Goal: Transaction & Acquisition: Purchase product/service

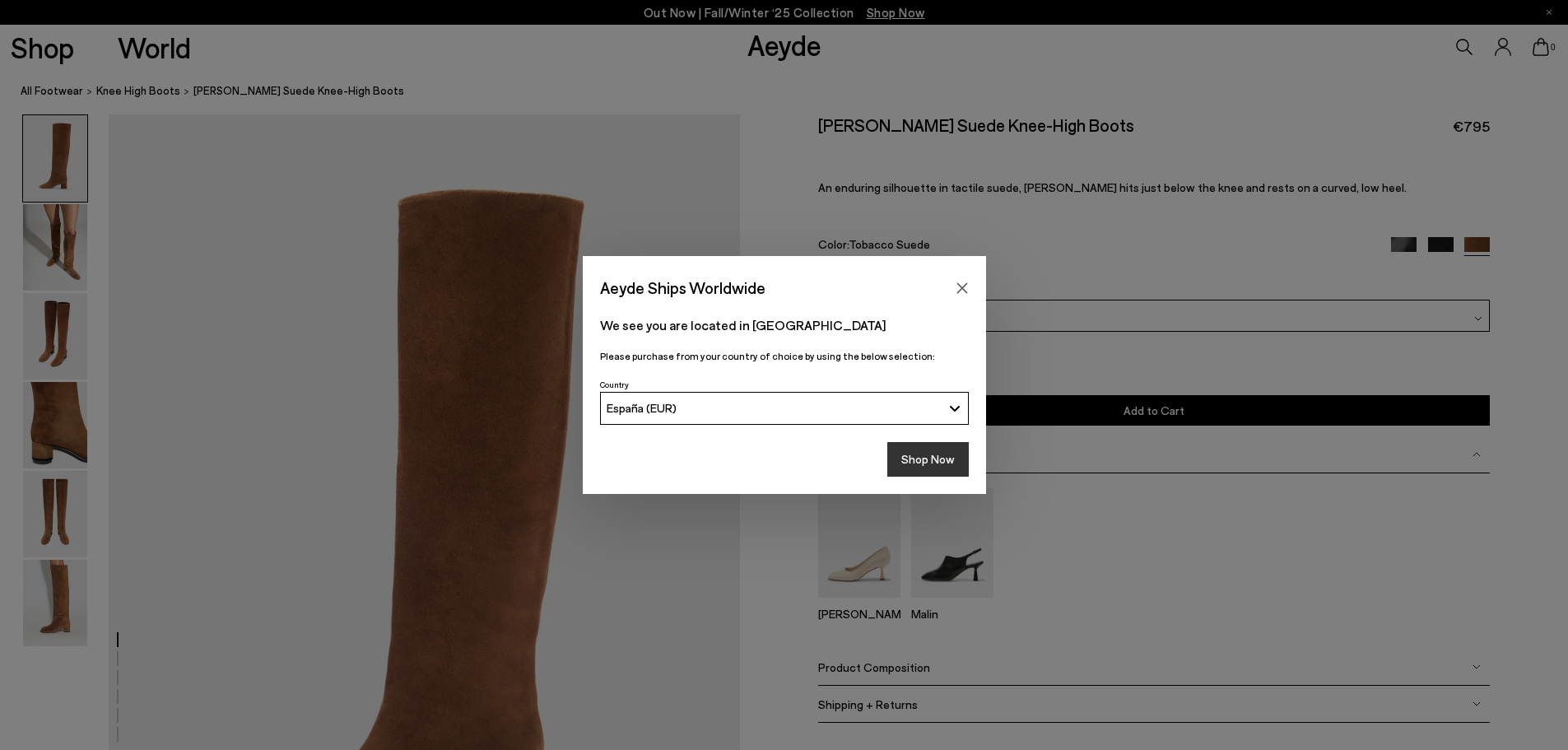
click at [916, 460] on button "Shop Now" at bounding box center [928, 459] width 82 height 34
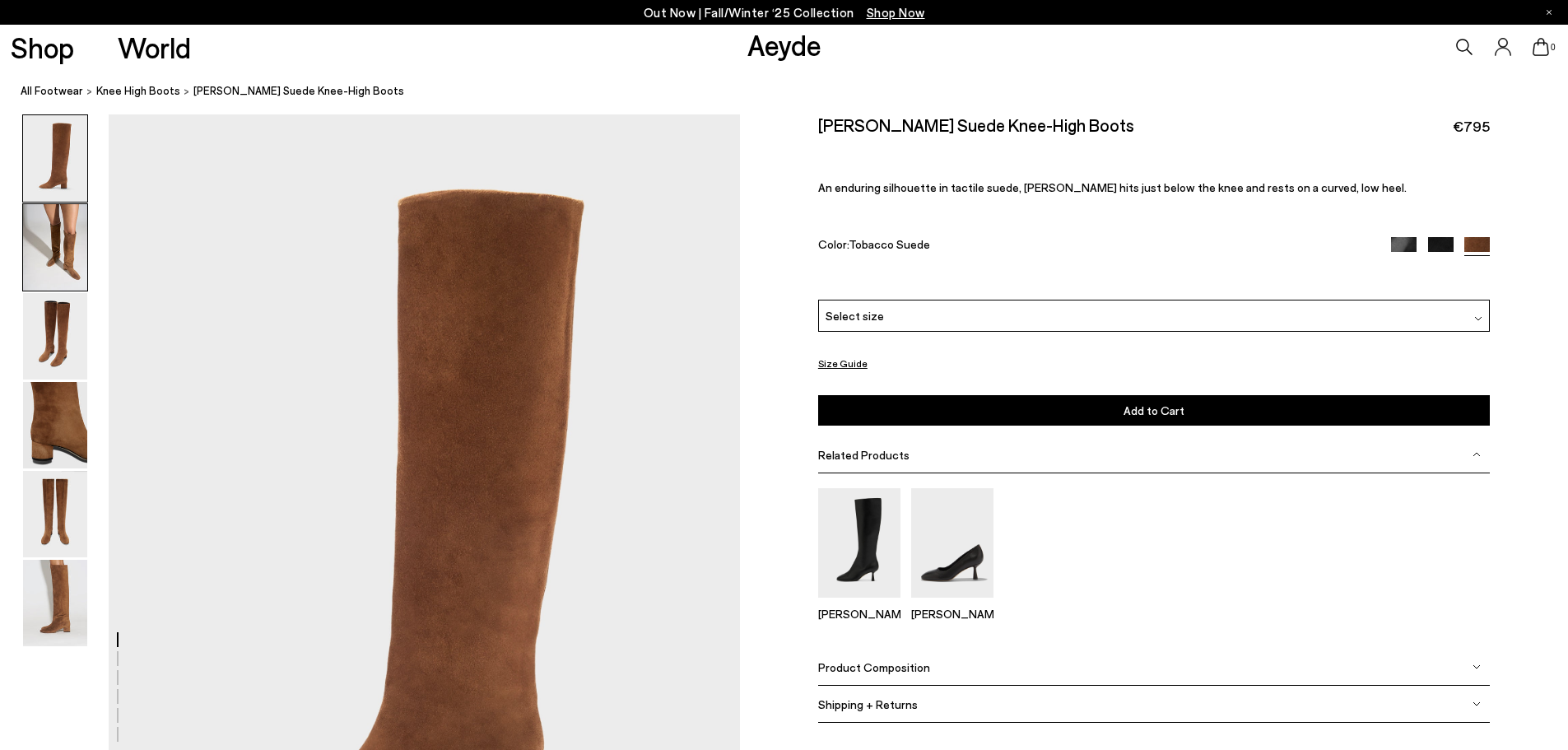
click at [77, 262] on img at bounding box center [54, 247] width 64 height 86
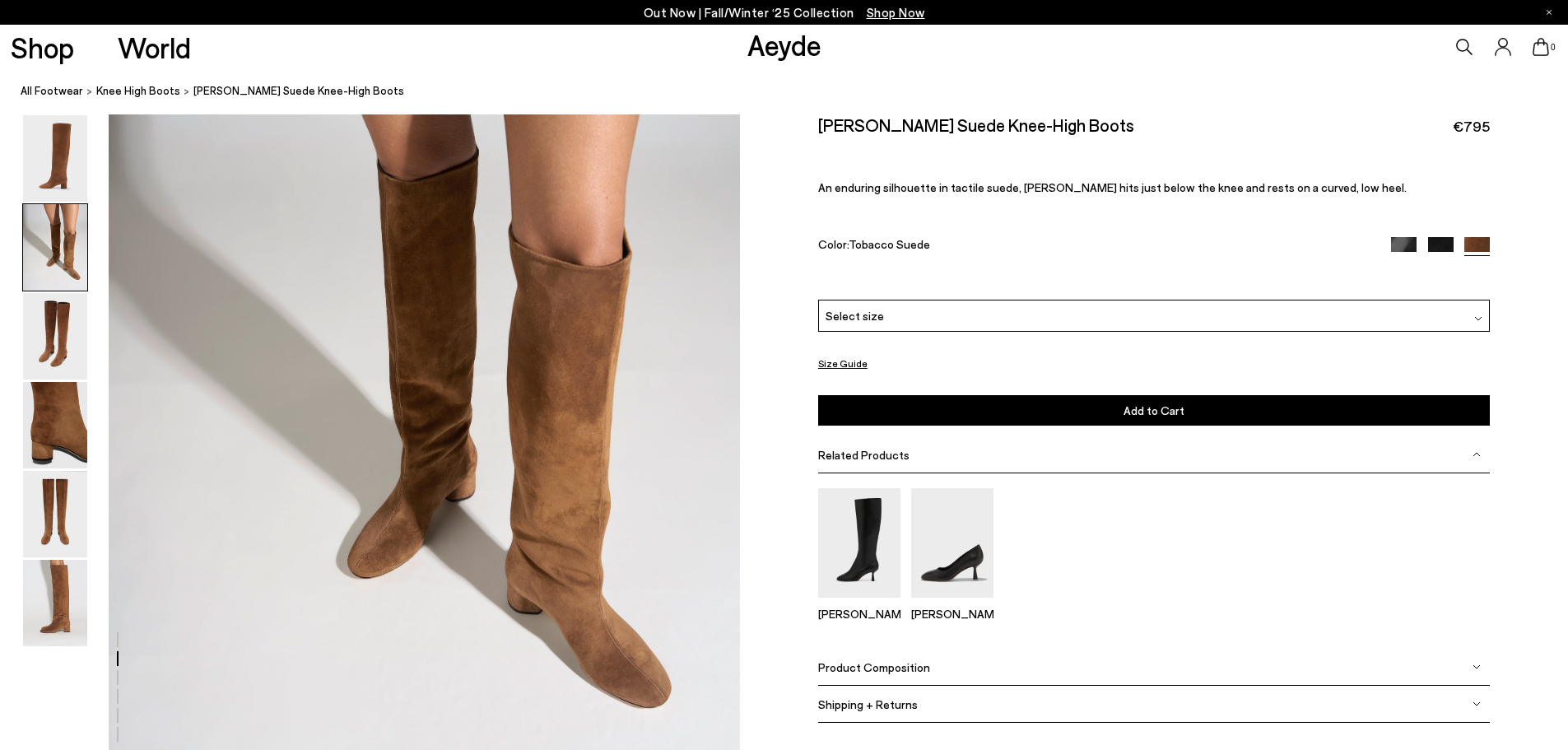
scroll to position [1176, 0]
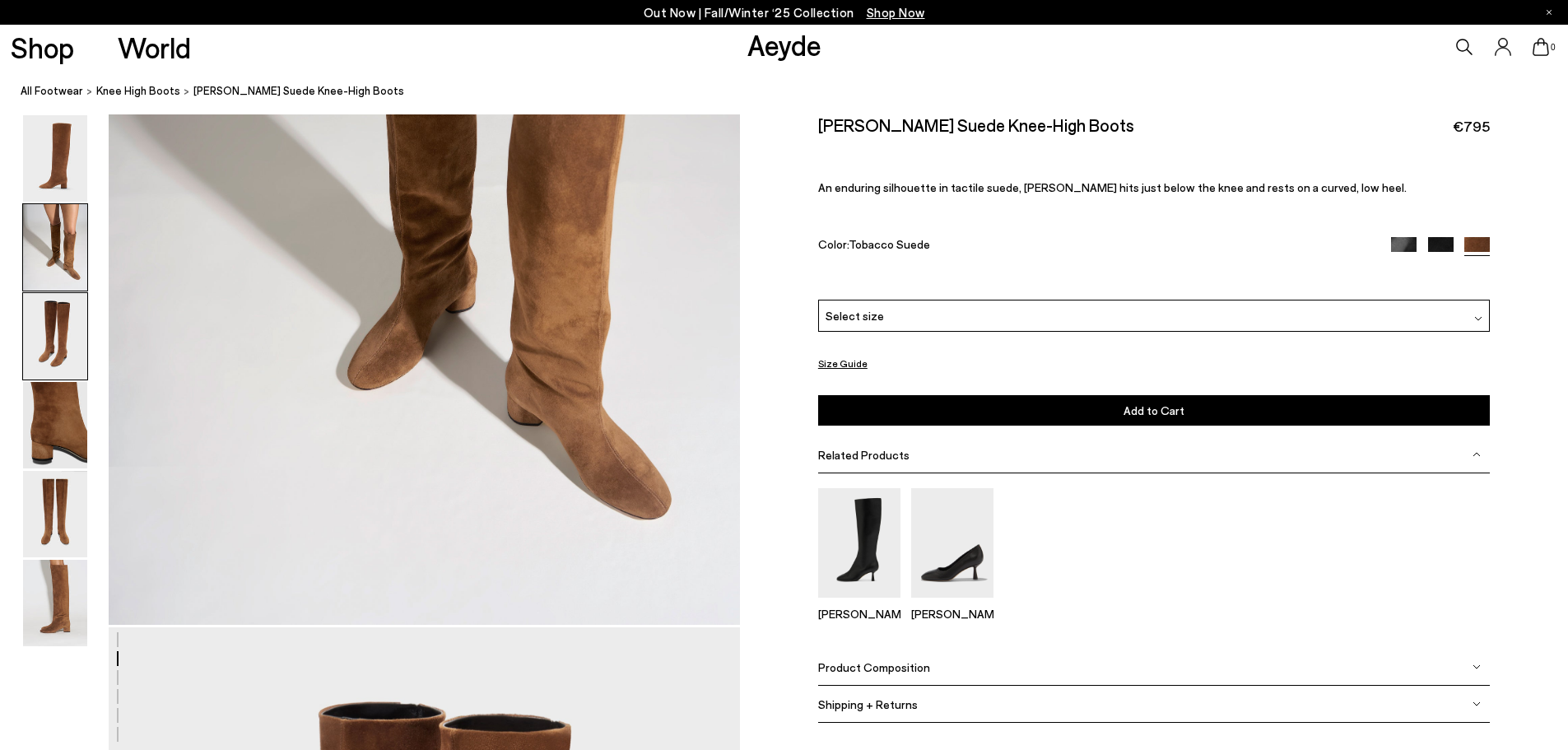
click at [37, 364] on img at bounding box center [54, 336] width 64 height 86
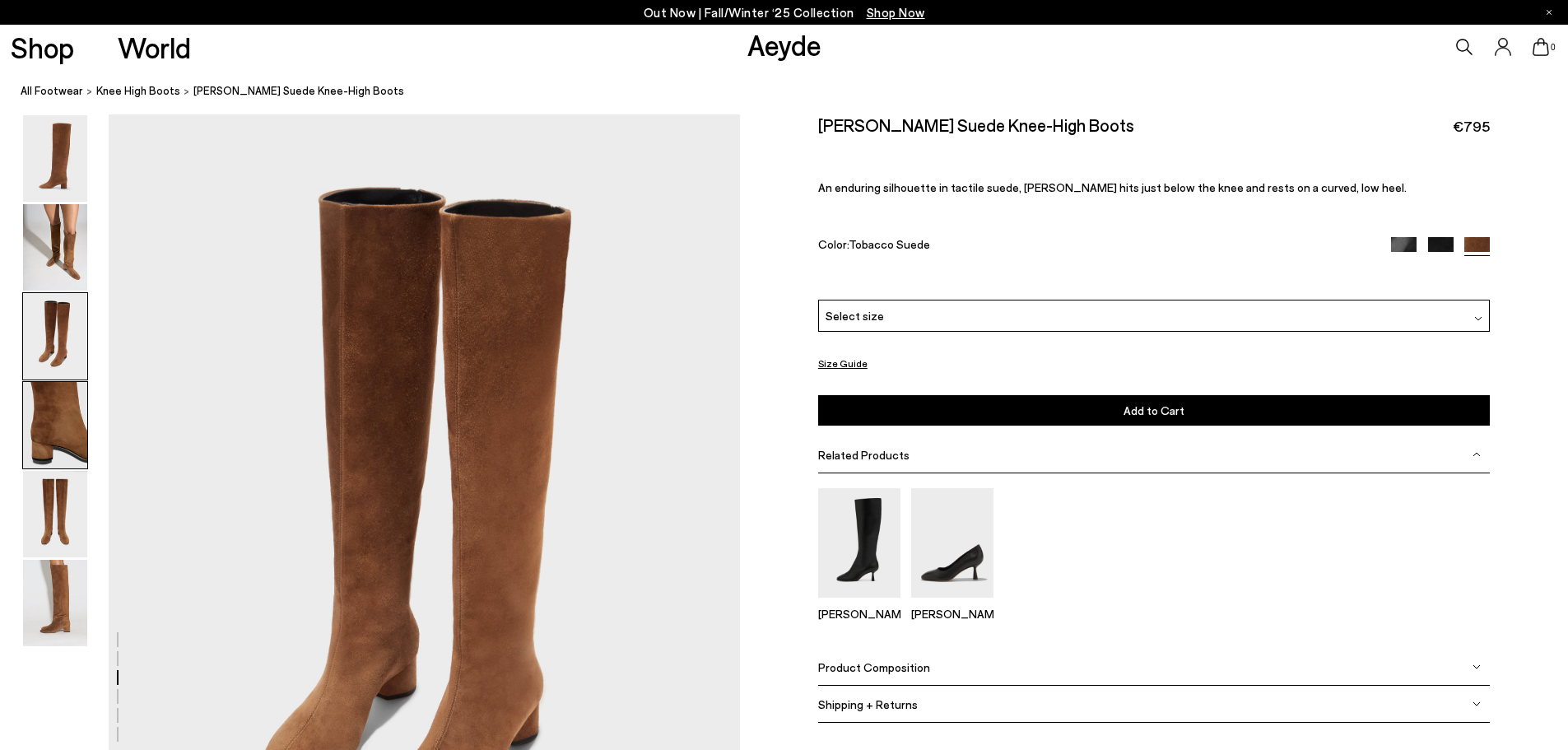
click at [75, 413] on img at bounding box center [54, 426] width 64 height 86
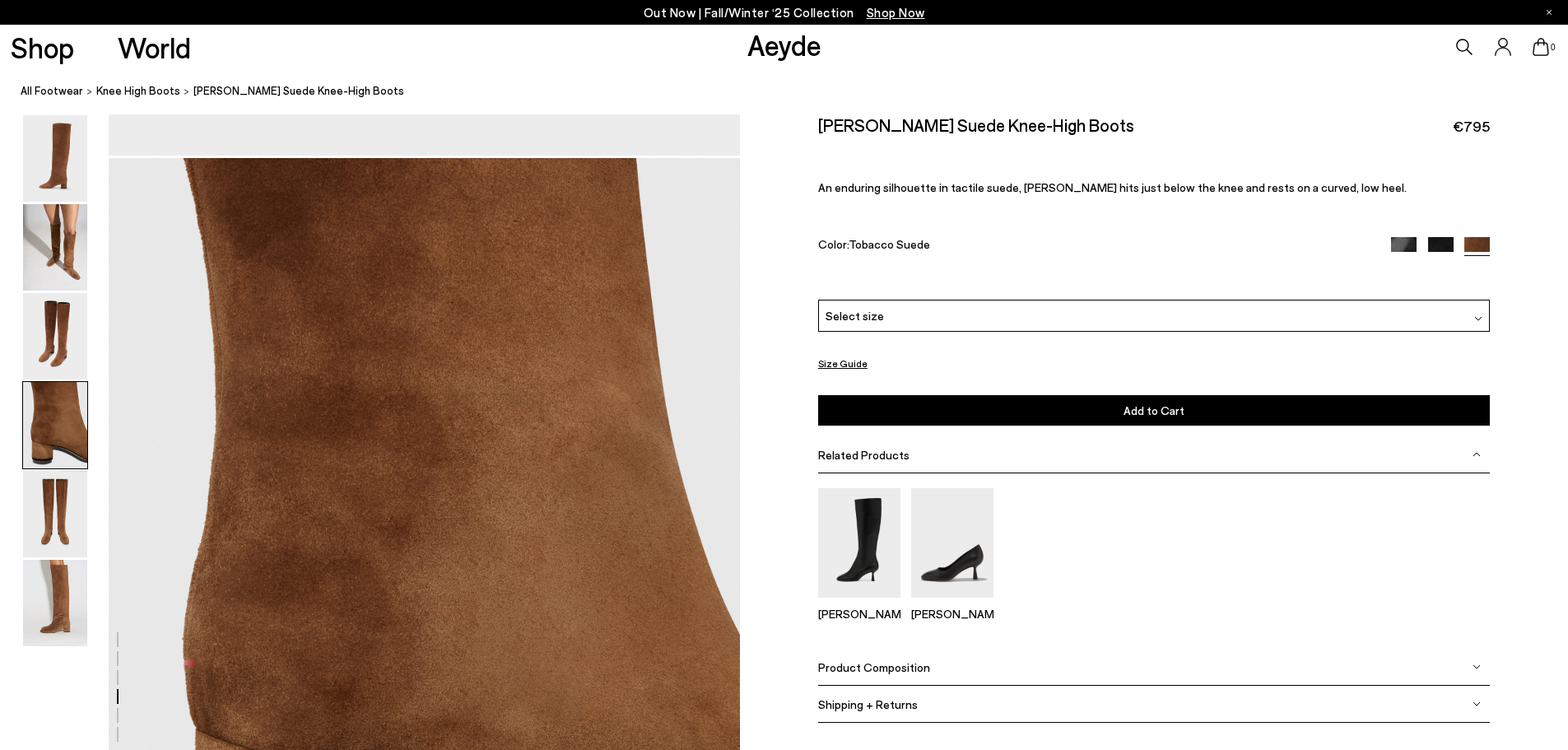
scroll to position [2534, 0]
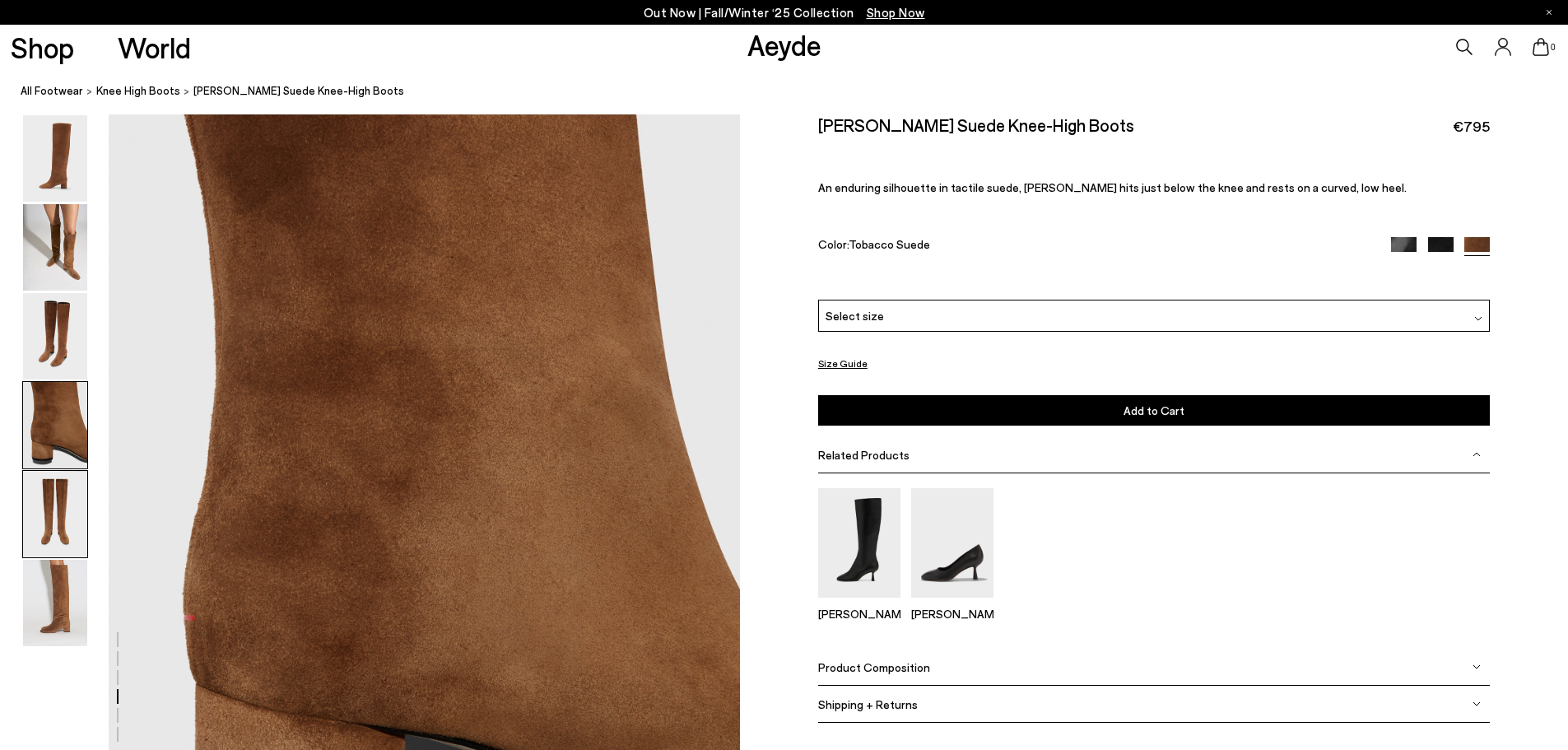
drag, startPoint x: 55, startPoint y: 519, endPoint x: 60, endPoint y: 543, distance: 24.5
click at [55, 520] on img at bounding box center [54, 514] width 64 height 86
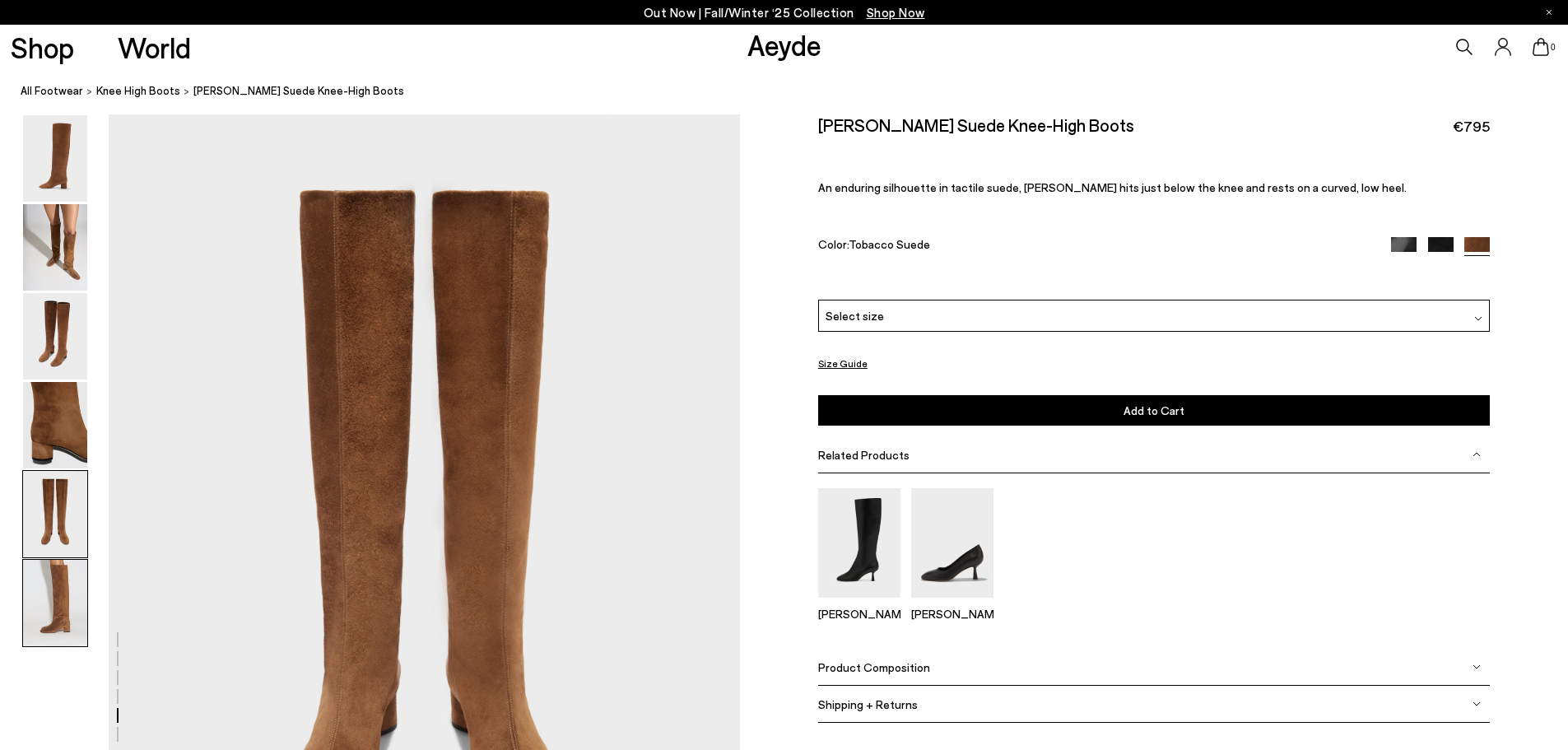
click at [79, 590] on img at bounding box center [54, 603] width 64 height 86
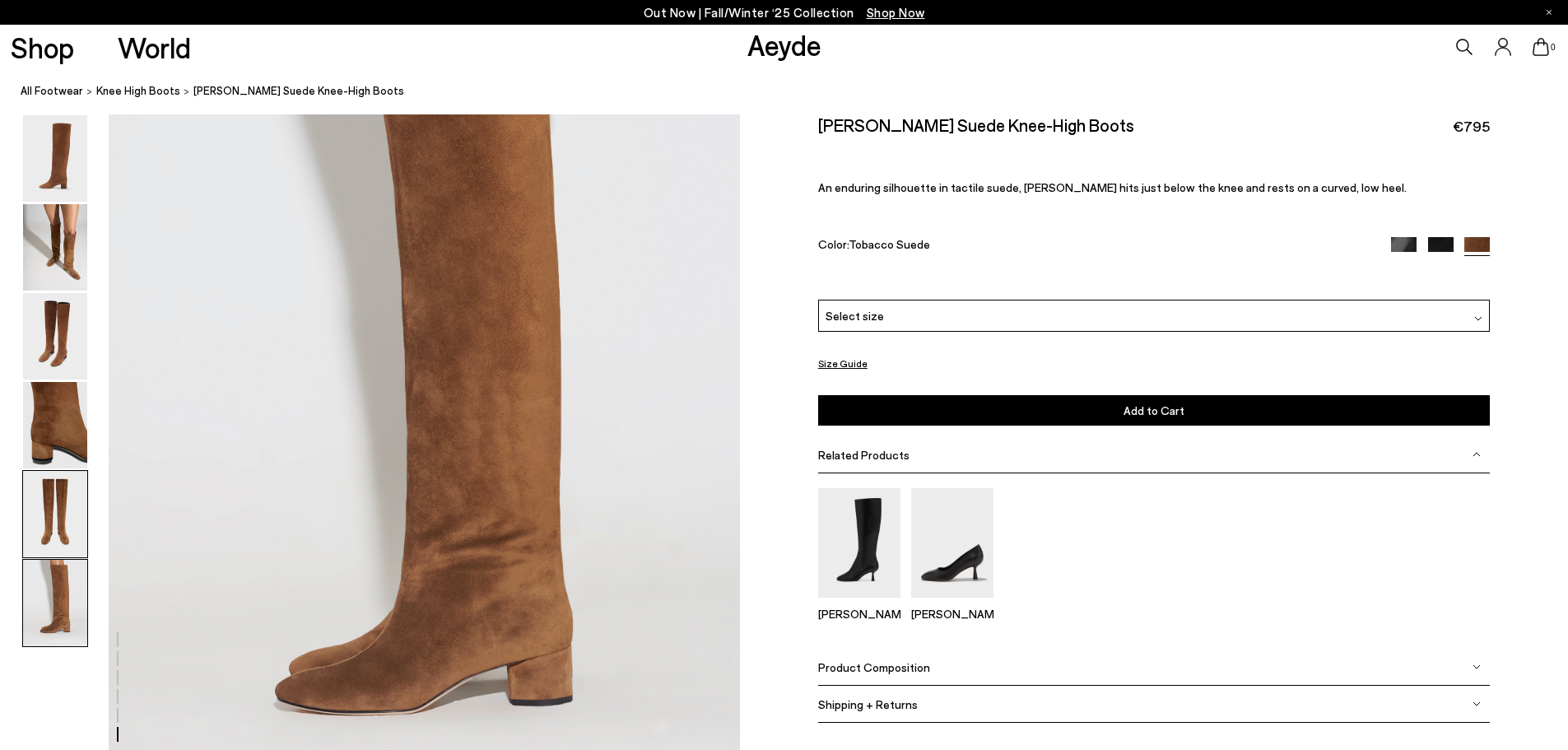
click at [63, 530] on img at bounding box center [54, 514] width 64 height 86
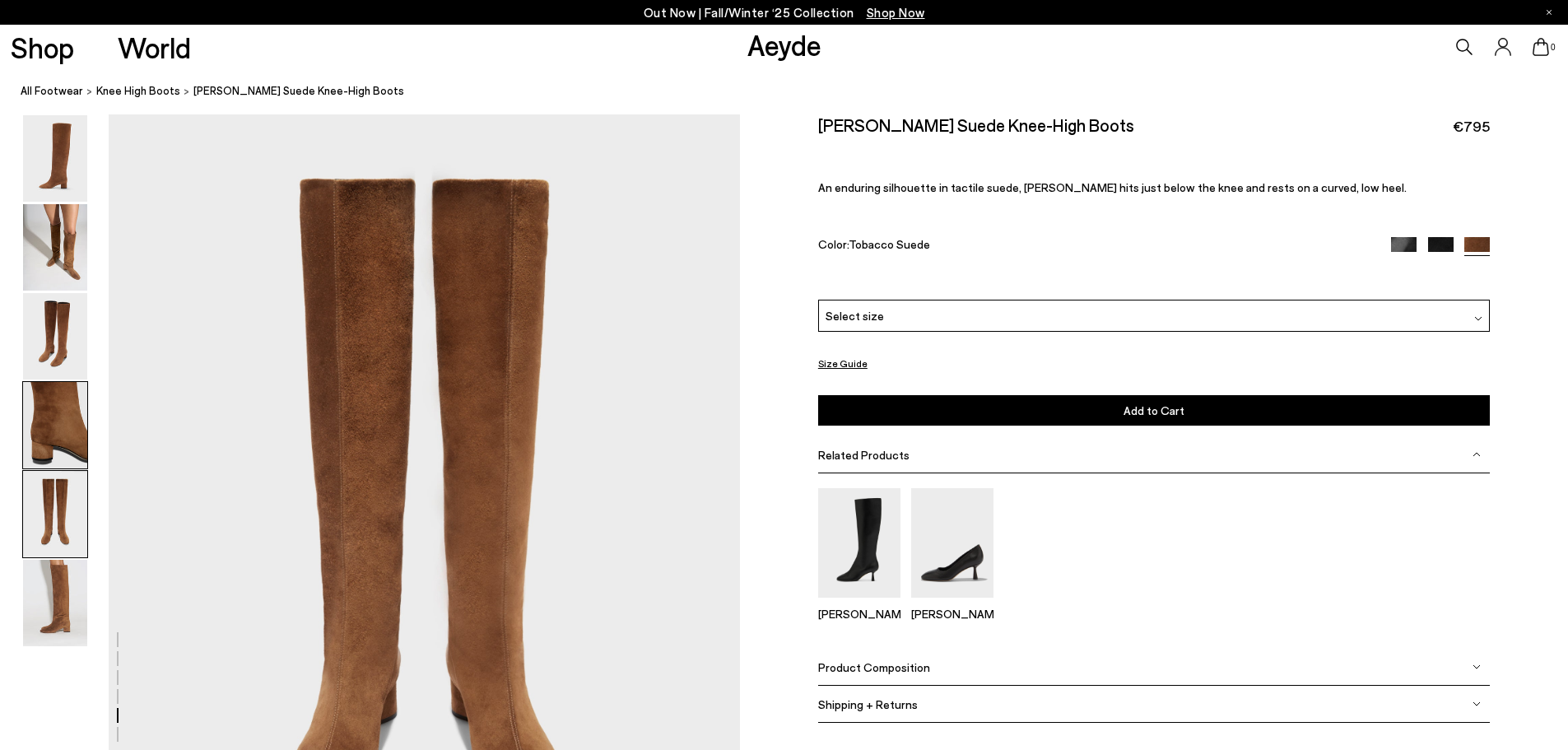
click at [69, 458] on img at bounding box center [54, 426] width 64 height 86
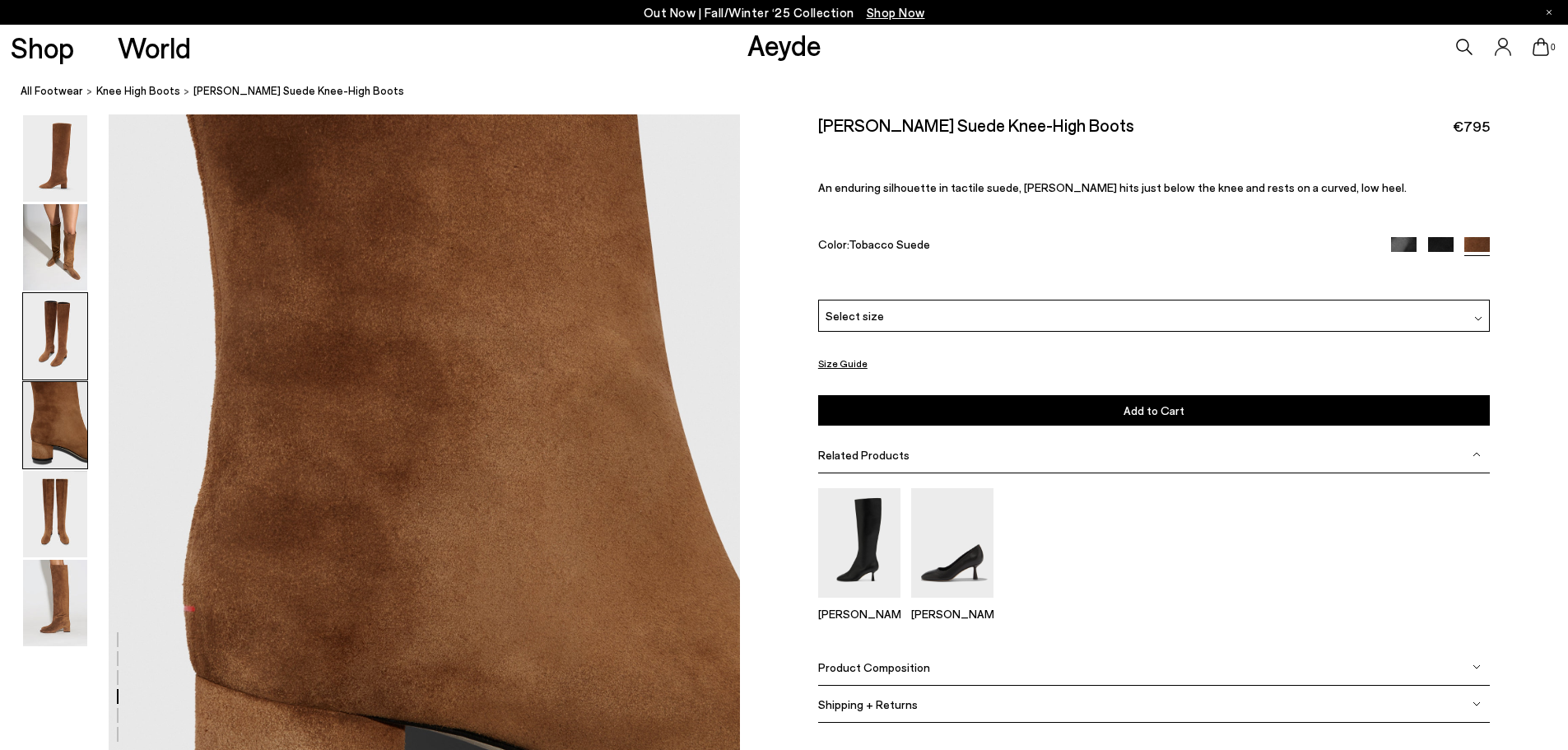
drag, startPoint x: 51, startPoint y: 353, endPoint x: 47, endPoint y: 319, distance: 34.2
click at [51, 352] on img at bounding box center [54, 336] width 64 height 86
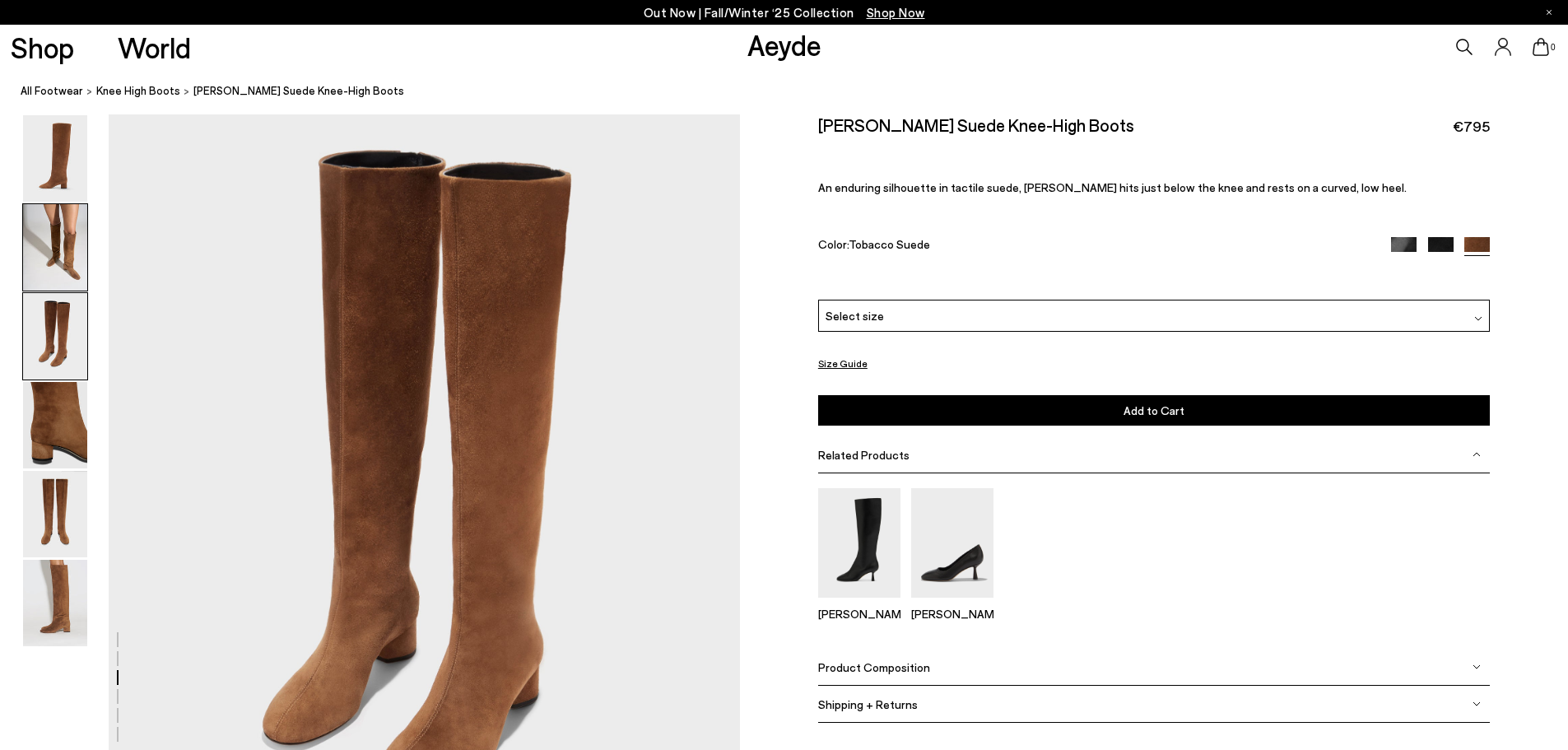
click at [34, 268] on img at bounding box center [54, 247] width 64 height 86
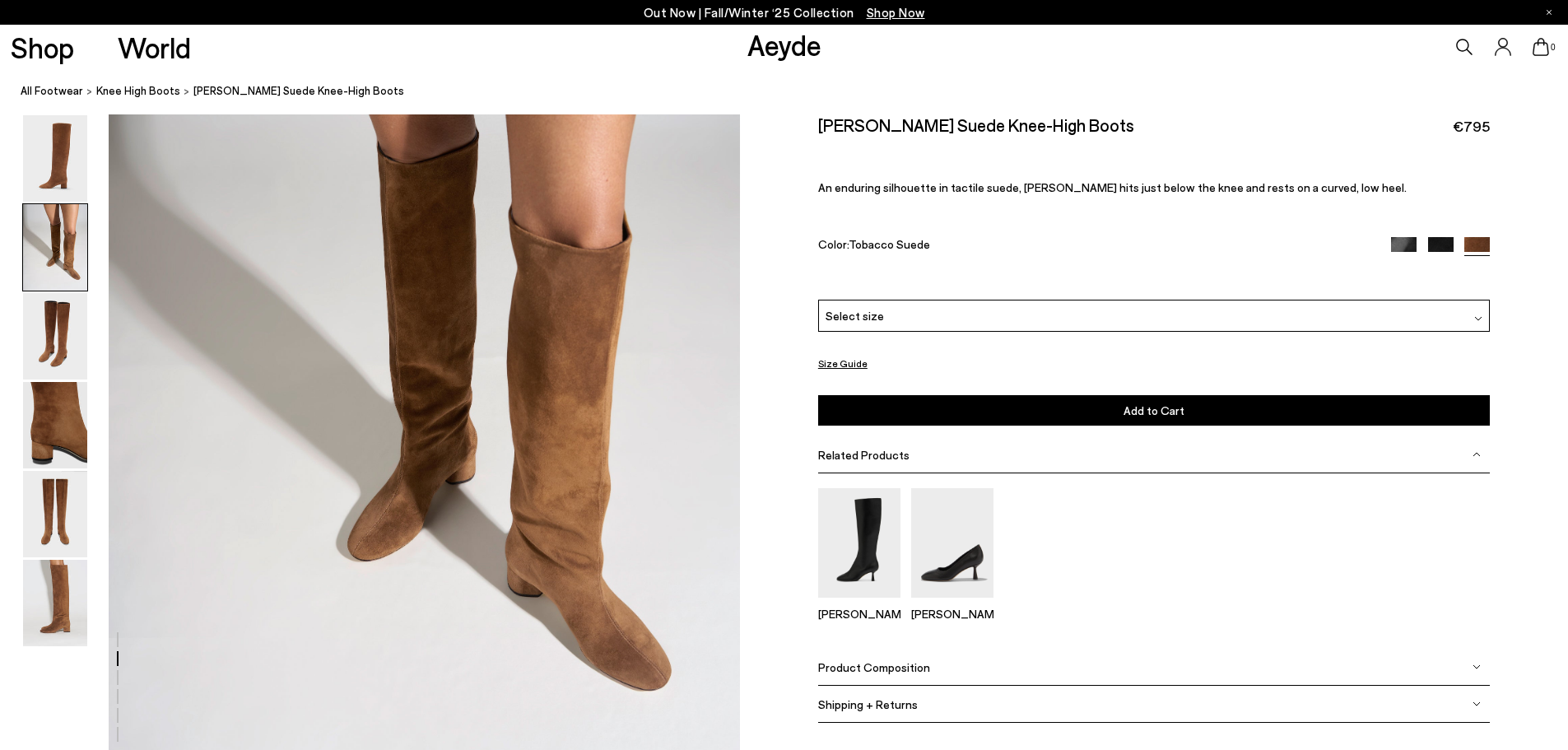
scroll to position [846, 0]
